Goal: Task Accomplishment & Management: Manage account settings

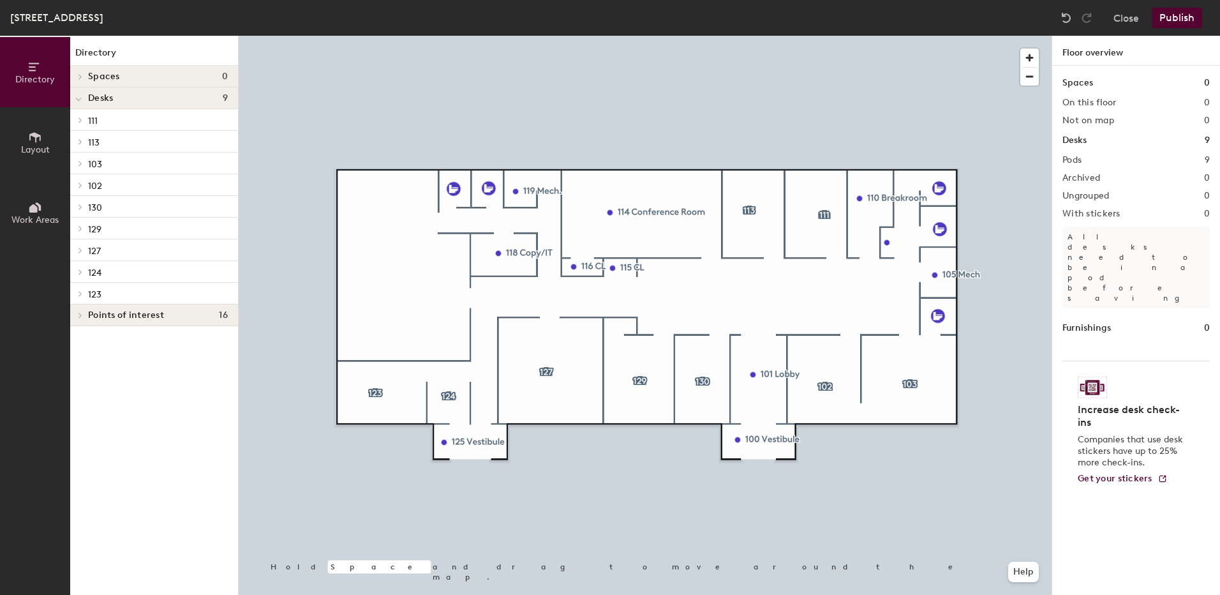
click at [36, 139] on icon at bounding box center [34, 137] width 11 height 10
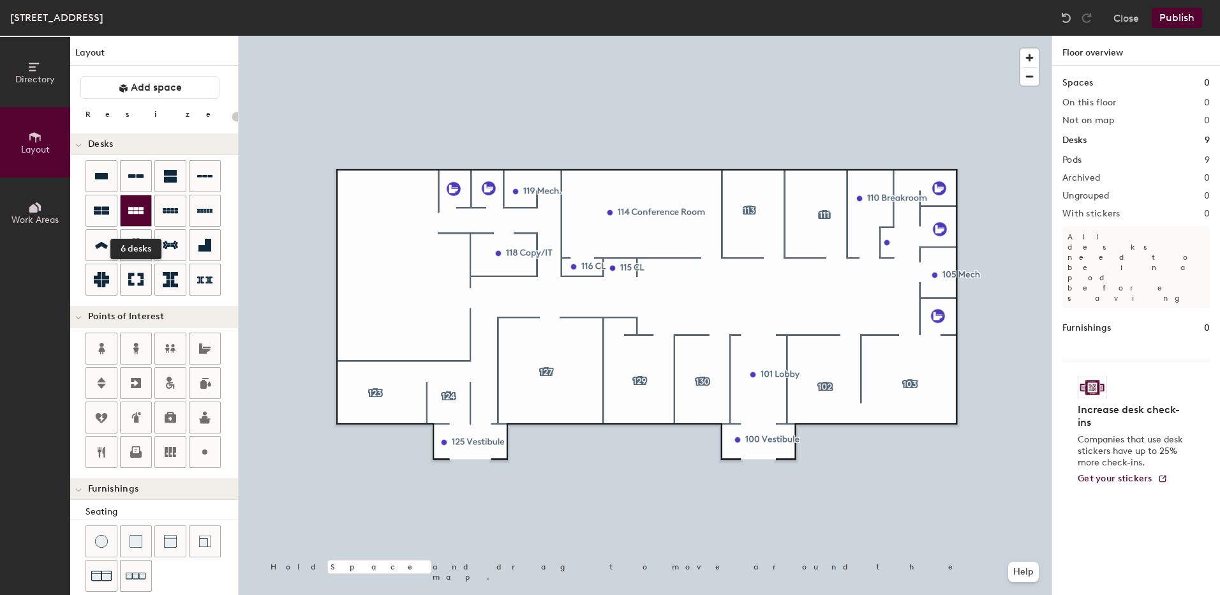
click at [137, 211] on icon at bounding box center [135, 210] width 15 height 15
type input "100"
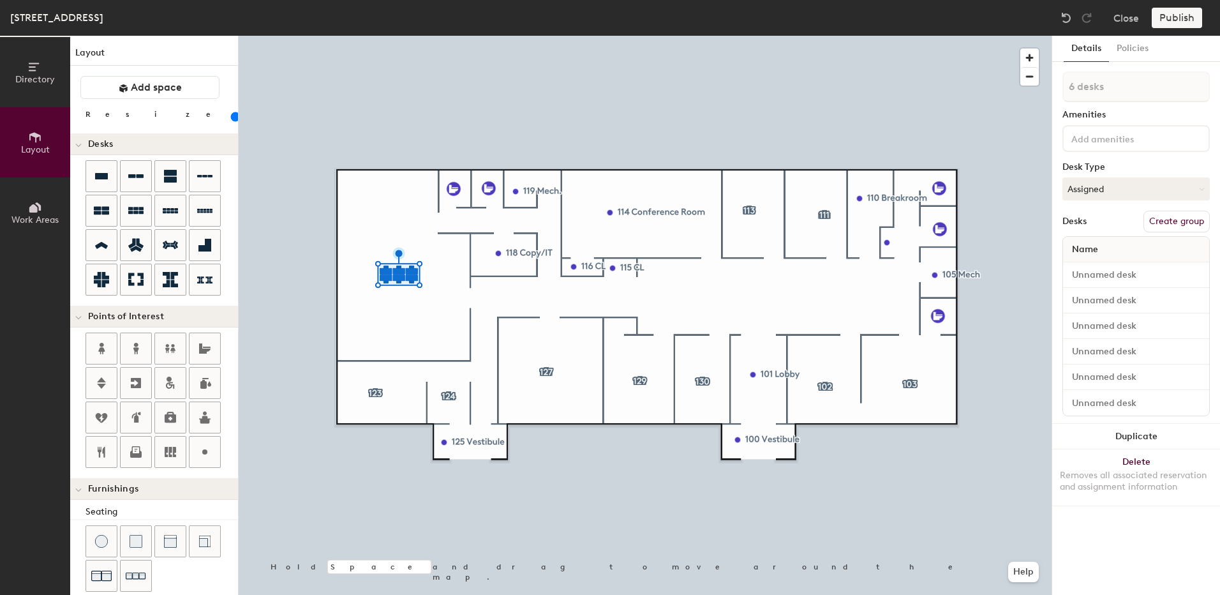
click at [1182, 219] on button "Create group" at bounding box center [1177, 222] width 66 height 22
drag, startPoint x: 1109, startPoint y: 93, endPoint x: 1038, endPoint y: 61, distance: 77.1
click at [1052, 76] on div "Details Policies Pod 10 Amenities Desk Type Assigned Desks Ungroup Name Desk 1 …" at bounding box center [1136, 315] width 169 height 559
type input "122"
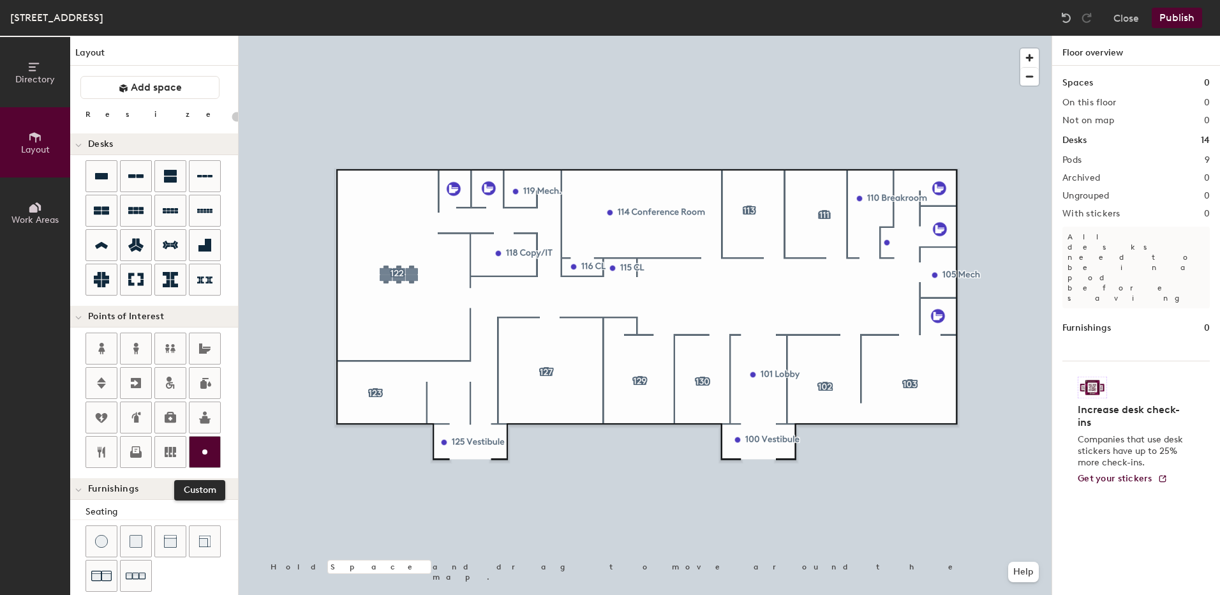
click at [203, 453] on circle at bounding box center [204, 451] width 5 height 5
type input "20"
type input "122 Storage"
click at [548, 36] on div at bounding box center [645, 36] width 813 height 0
click at [135, 173] on icon at bounding box center [135, 176] width 15 height 15
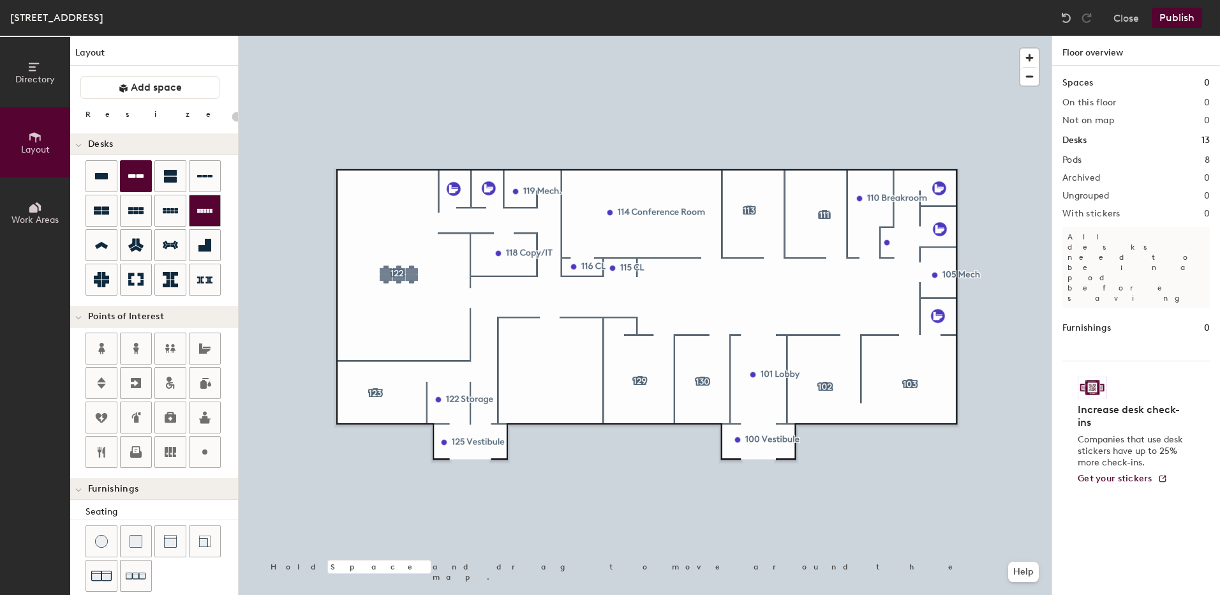
type input "100"
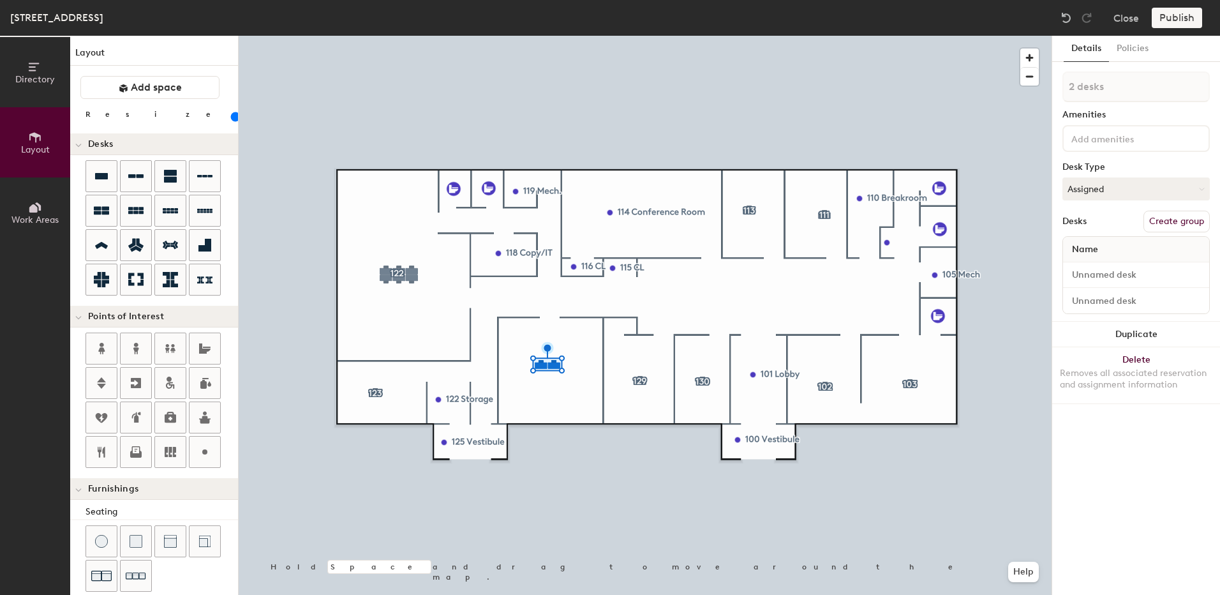
click at [1167, 215] on button "Create group" at bounding box center [1177, 222] width 66 height 22
drag, startPoint x: 1121, startPoint y: 89, endPoint x: 1053, endPoint y: 82, distance: 68.0
click at [1054, 83] on div "Details Policies Pod 9 Amenities Desk Type Assigned Desks Ungroup Name Desk 1 D…" at bounding box center [1137, 315] width 168 height 559
type input "127"
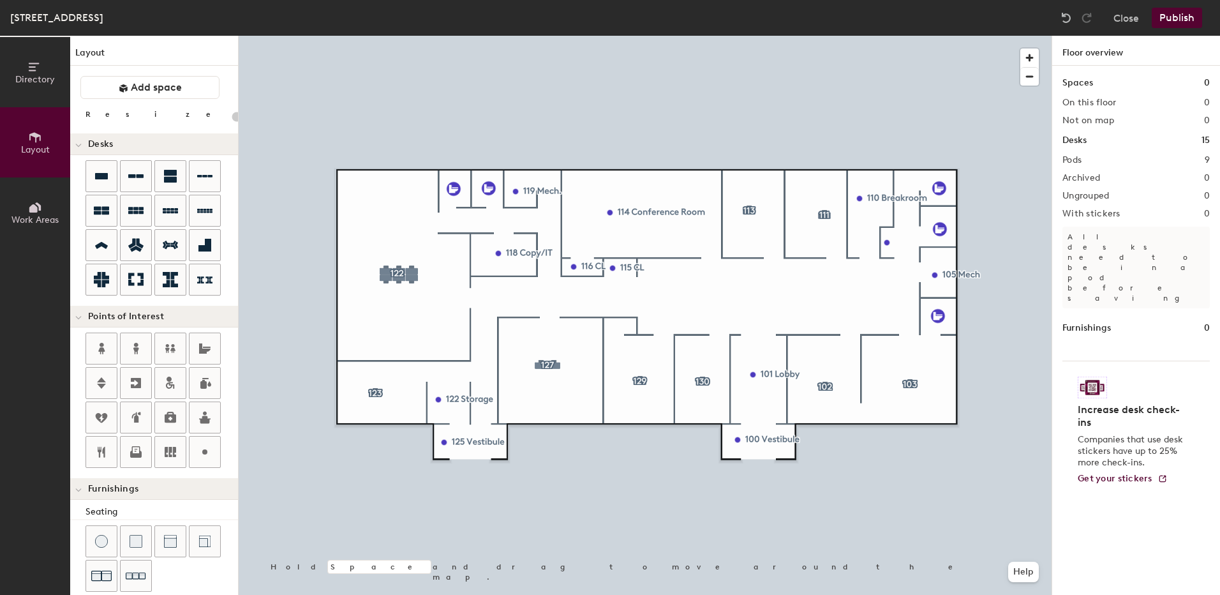
click at [1176, 22] on button "Publish" at bounding box center [1177, 18] width 50 height 20
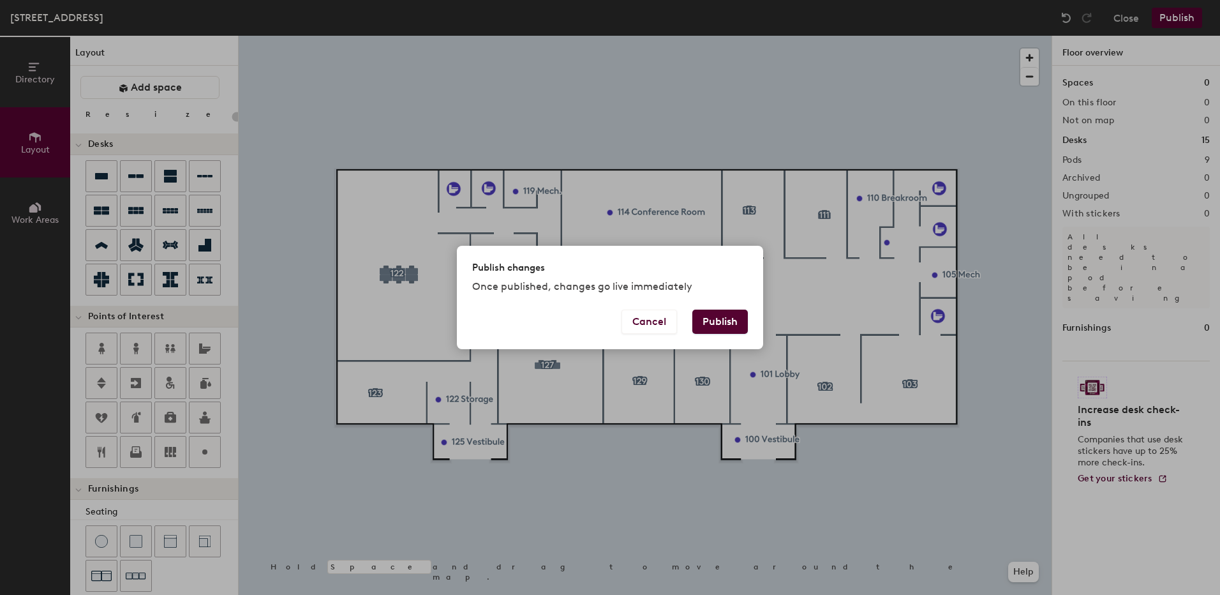
click at [715, 320] on button "Publish" at bounding box center [721, 322] width 56 height 24
type input "20"
